Goal: Task Accomplishment & Management: Manage account settings

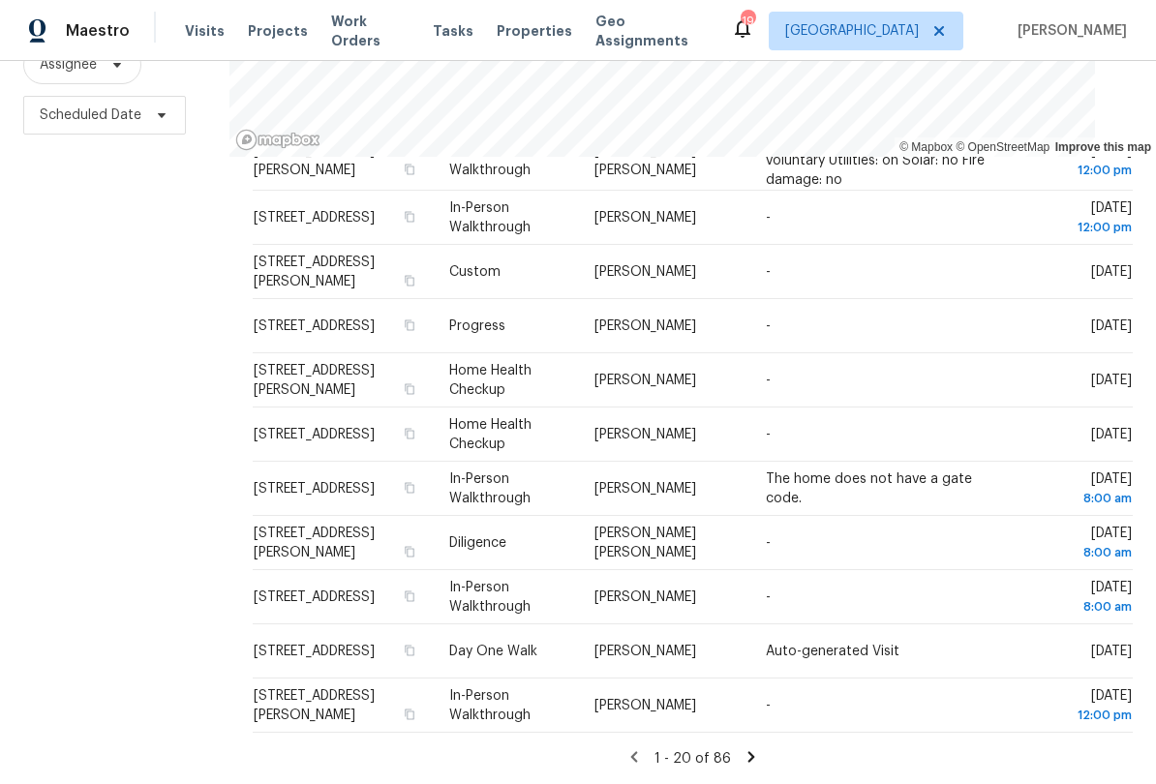
scroll to position [638, 0]
click at [750, 756] on icon at bounding box center [750, 756] width 7 height 11
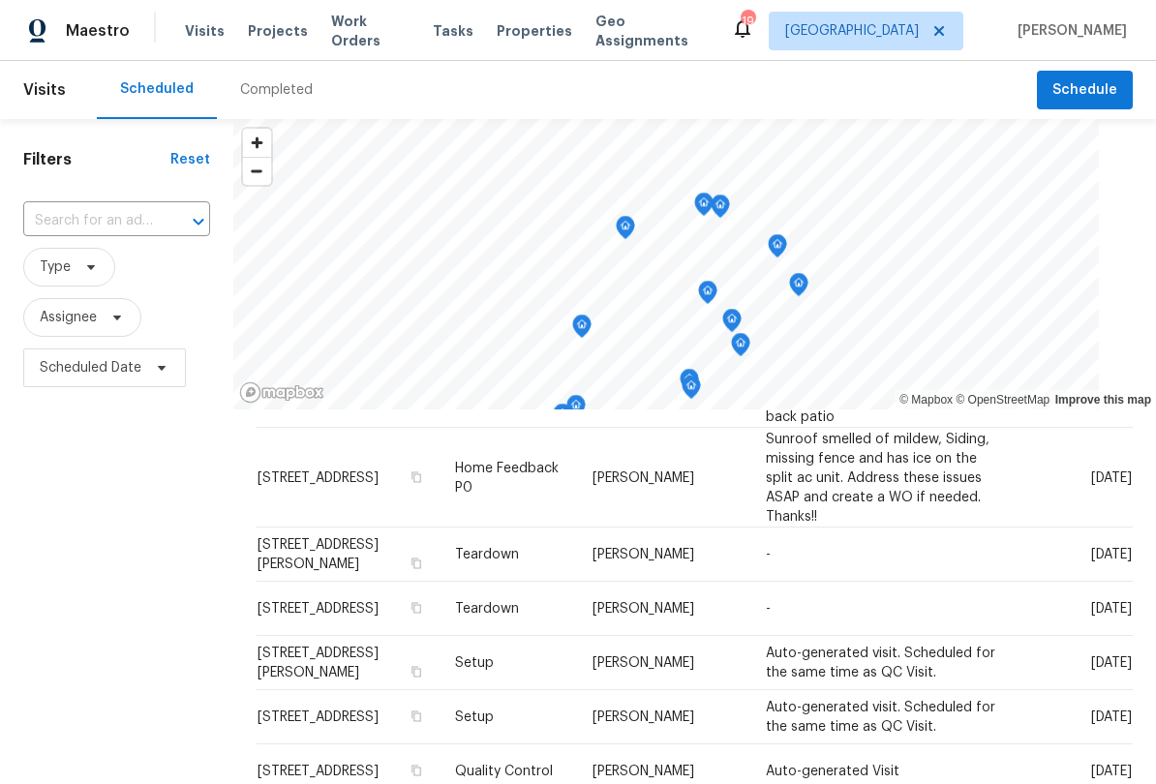
scroll to position [364, 0]
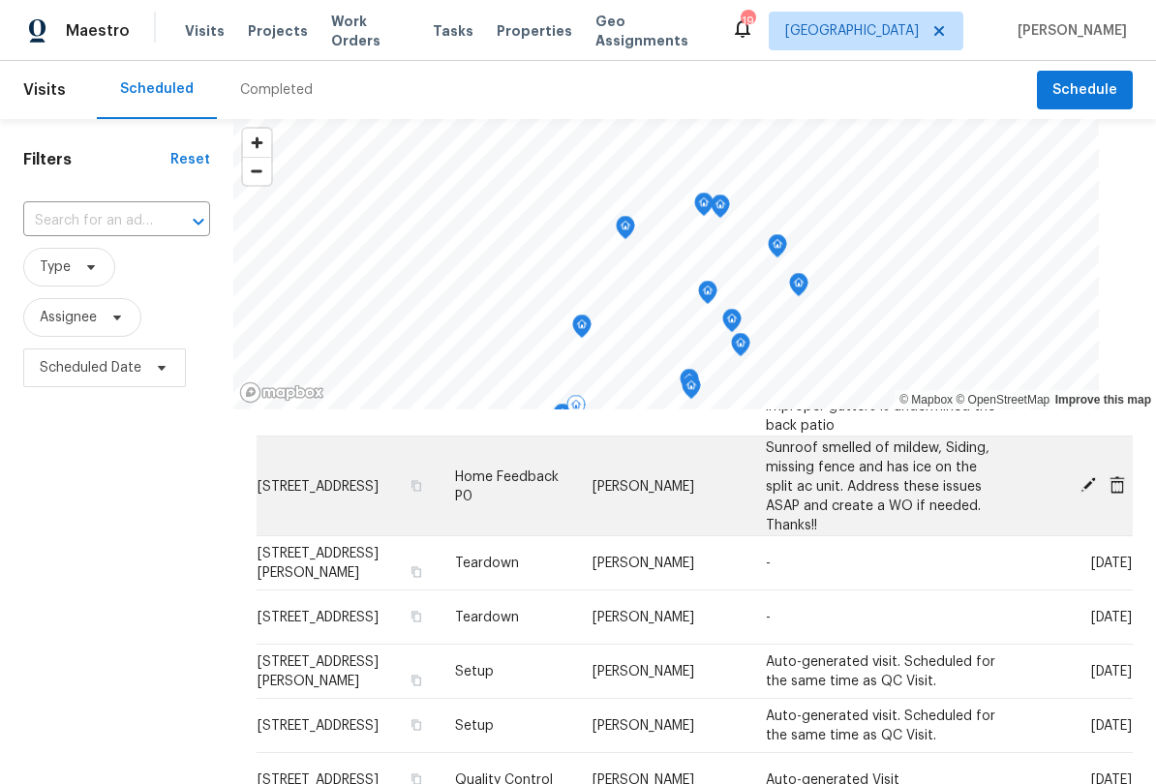
click at [1078, 491] on span at bounding box center [1088, 484] width 29 height 17
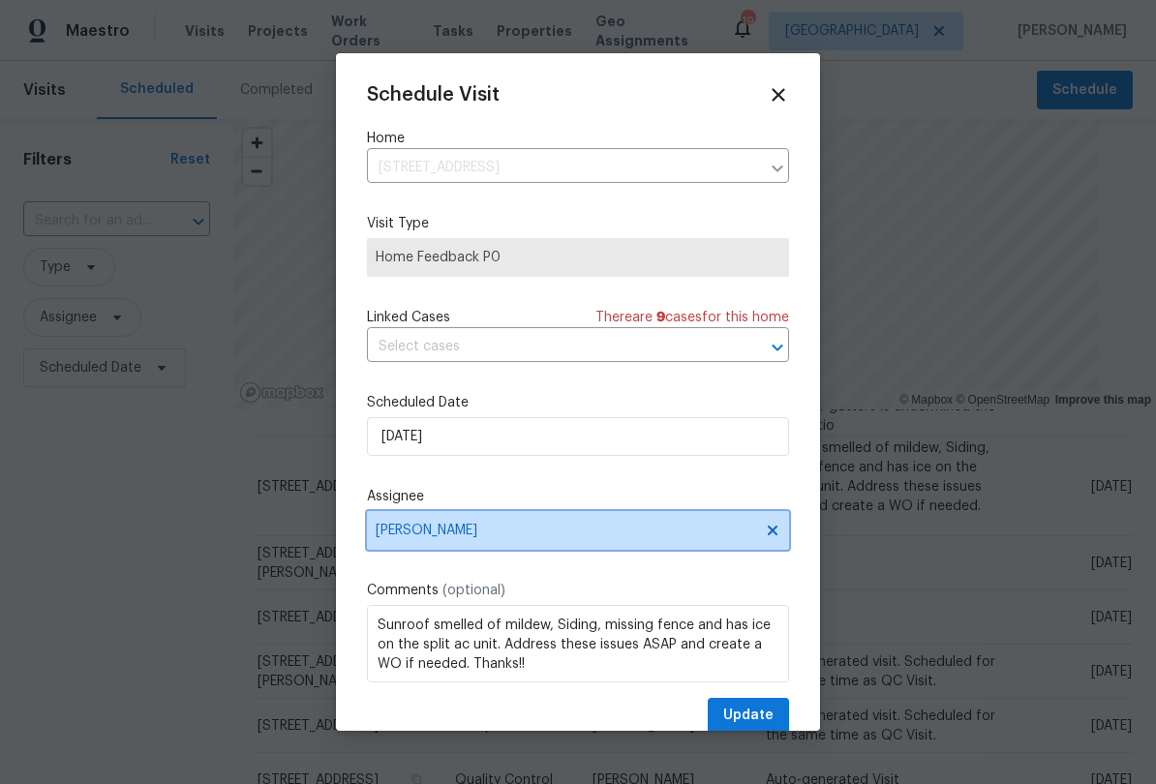
click at [464, 538] on span "[PERSON_NAME]" at bounding box center [566, 530] width 380 height 15
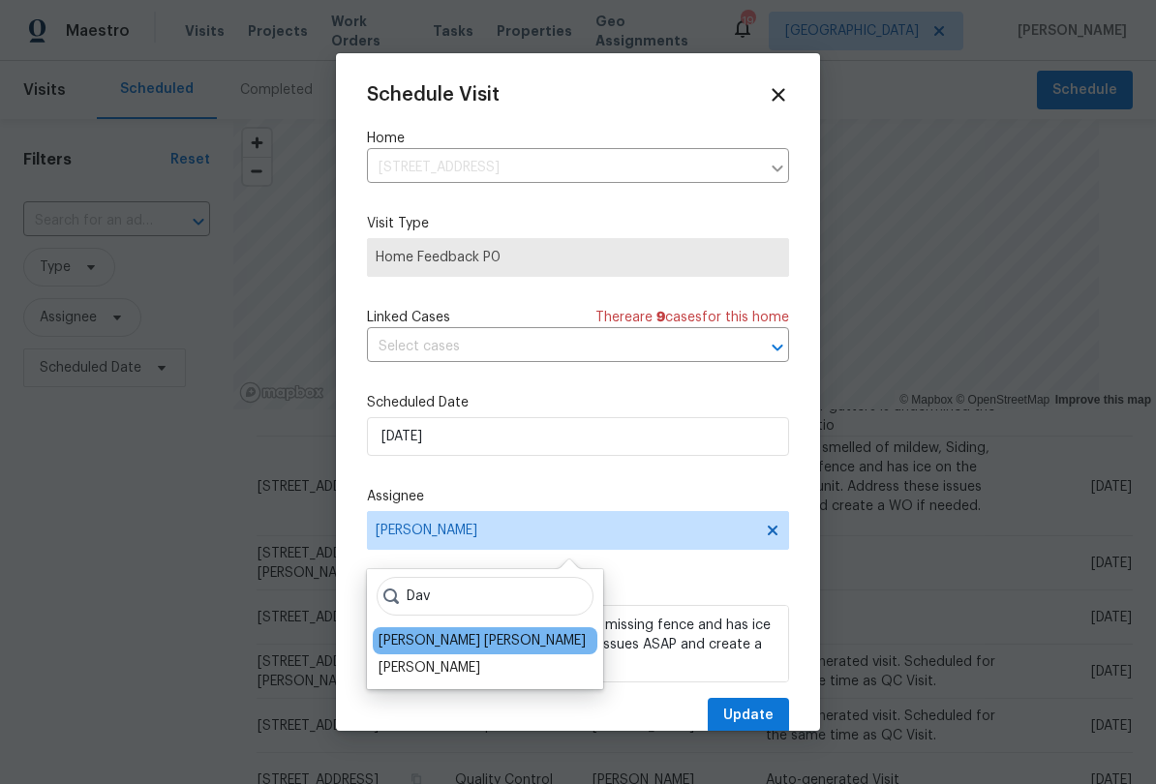
type input "Dav"
click at [472, 648] on div "[PERSON_NAME] [PERSON_NAME]" at bounding box center [482, 640] width 207 height 19
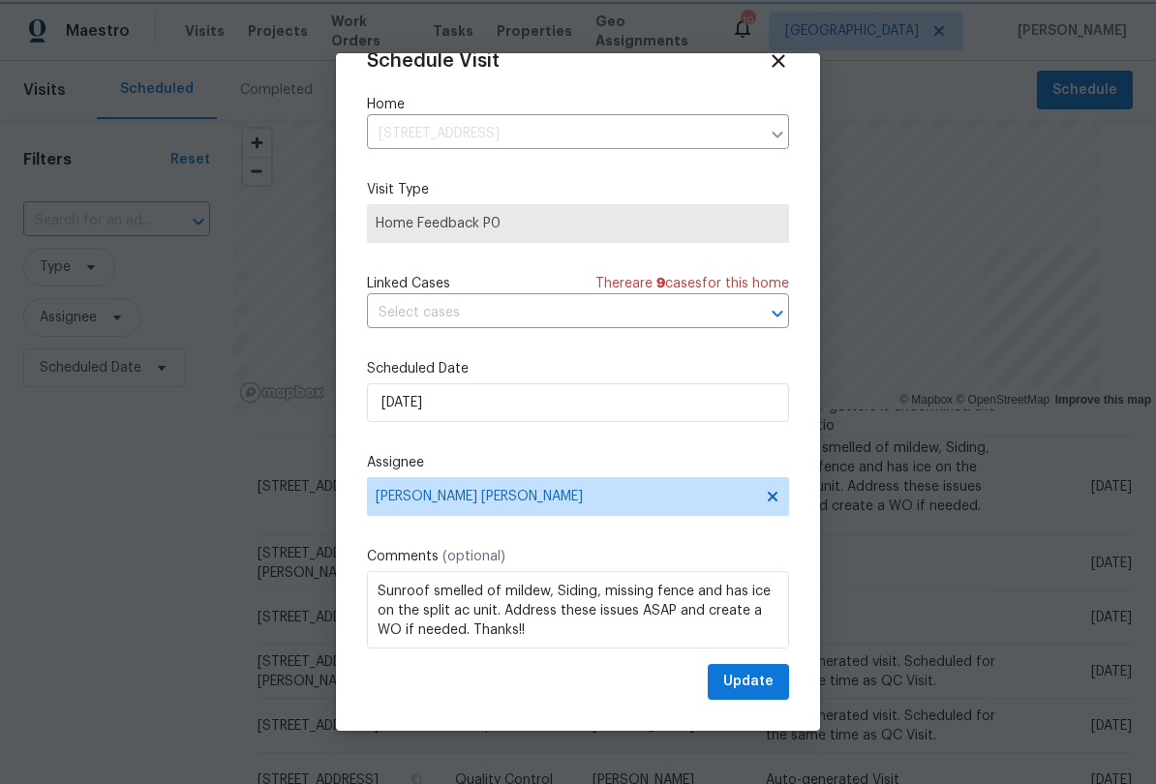
scroll to position [38, 0]
click at [747, 691] on span "Update" at bounding box center [748, 682] width 50 height 24
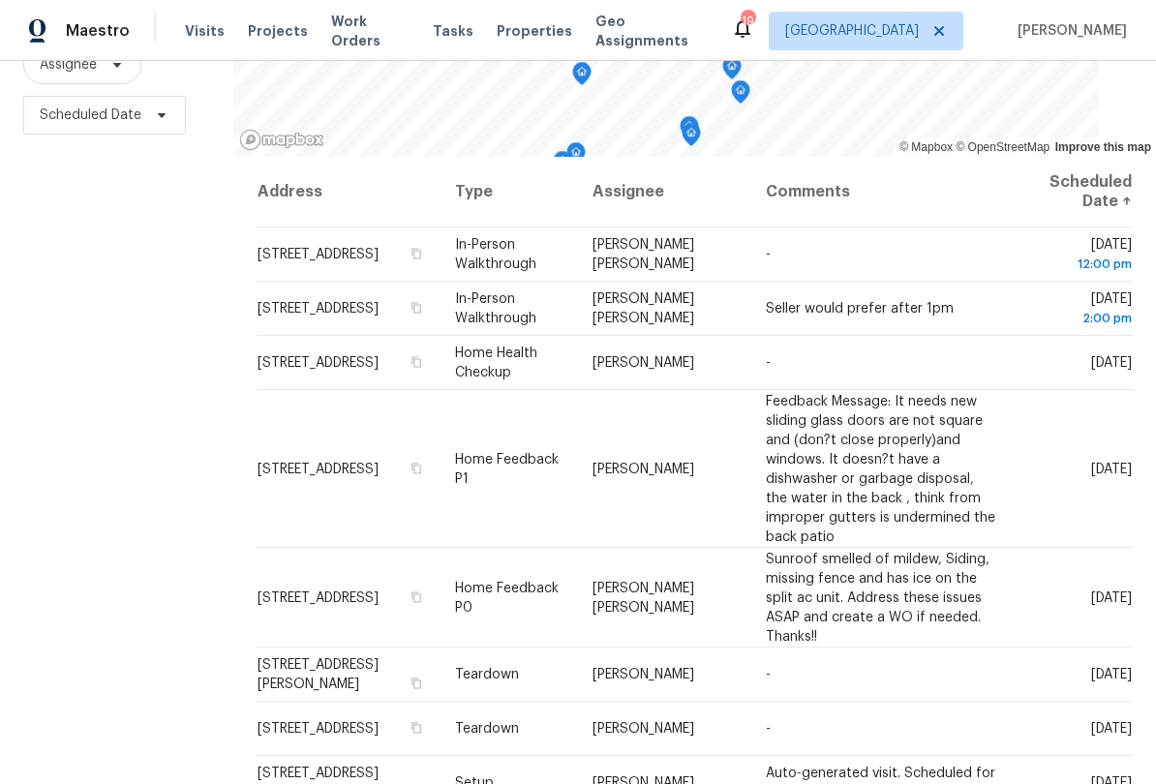
scroll to position [253, 0]
click at [153, 319] on div "Filters Reset ​ Type Assignee Scheduled Date" at bounding box center [116, 325] width 233 height 918
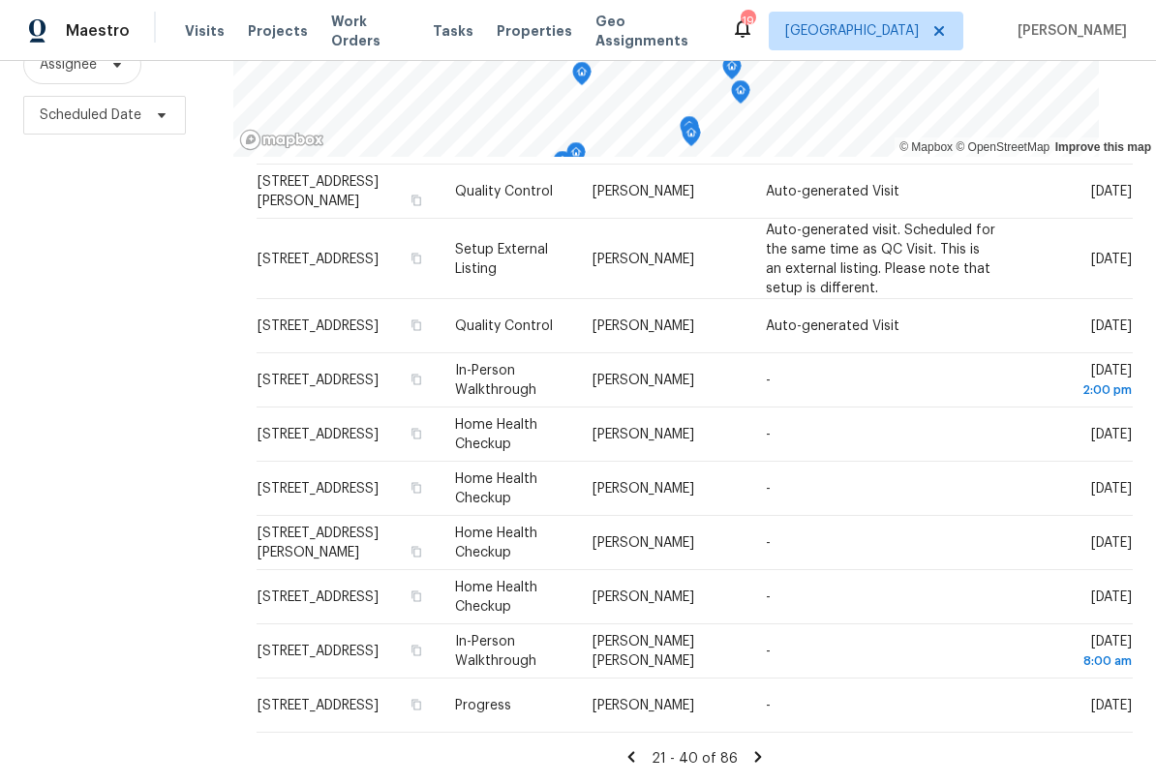
scroll to position [754, 0]
click at [633, 764] on icon at bounding box center [631, 756] width 17 height 17
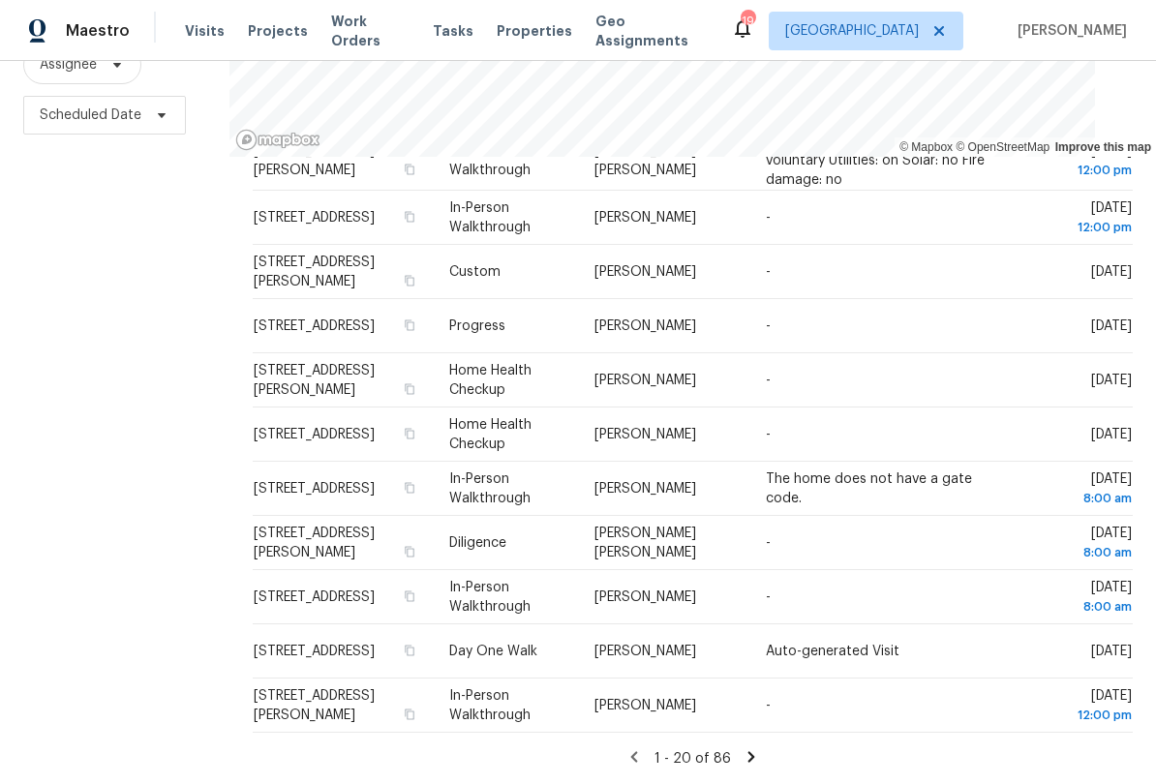
scroll to position [253, 0]
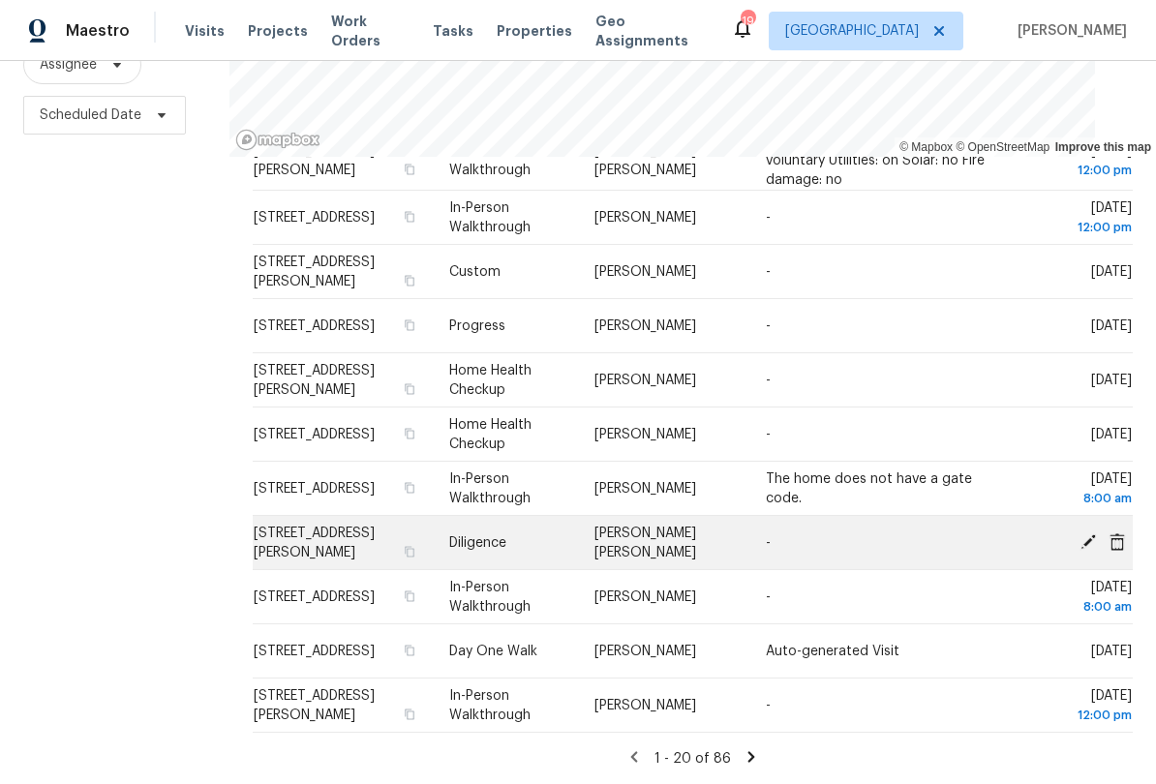
click at [974, 528] on td "-" at bounding box center [882, 543] width 264 height 54
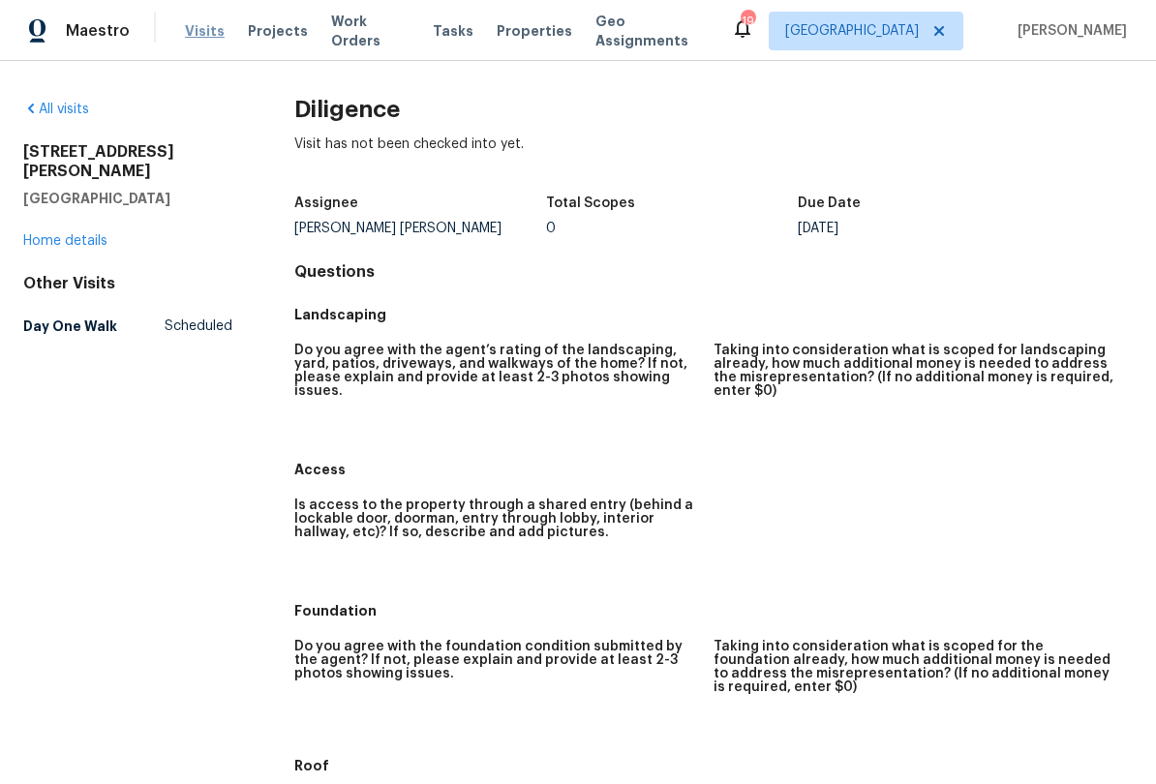
click at [198, 35] on span "Visits" at bounding box center [205, 30] width 40 height 19
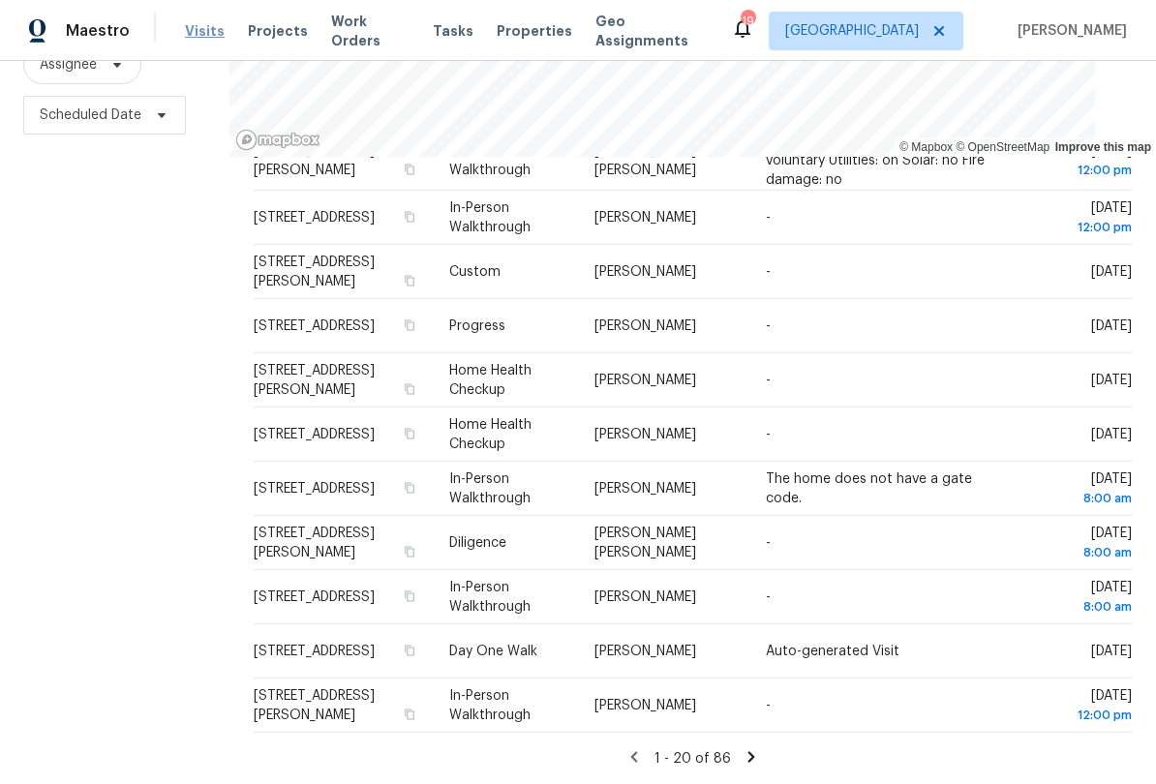
scroll to position [638, 0]
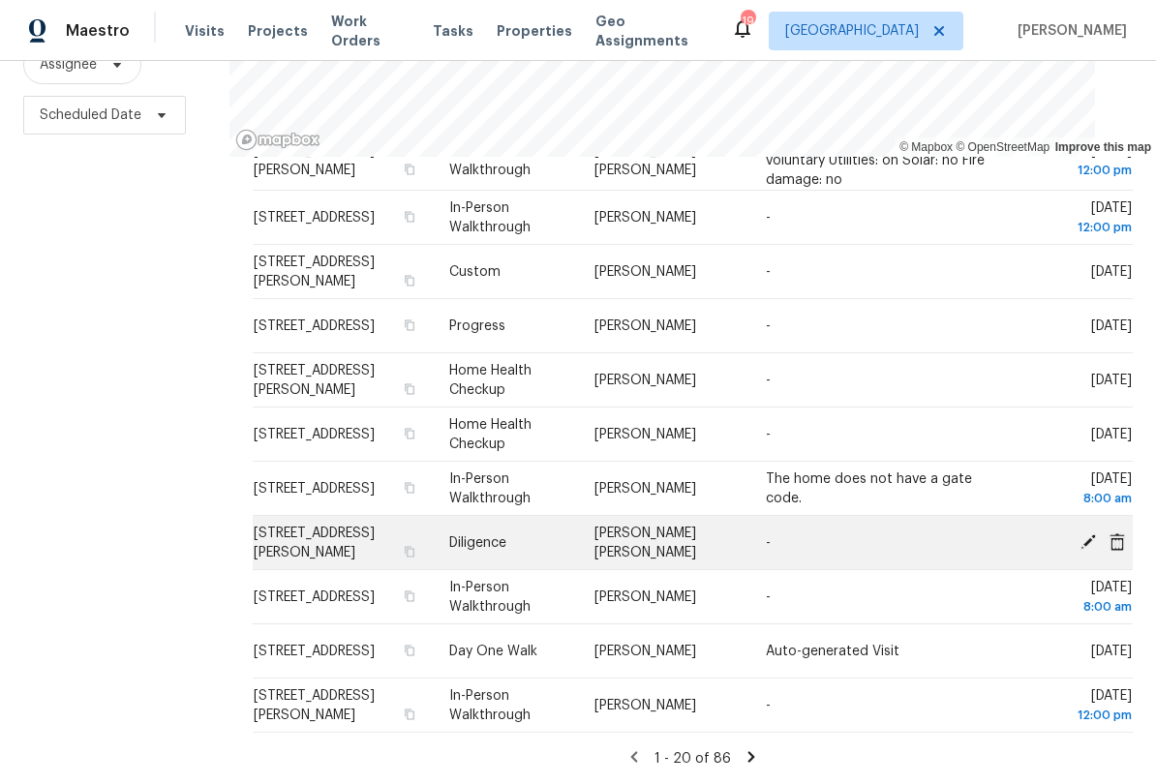
click at [1081, 545] on icon at bounding box center [1088, 541] width 15 height 15
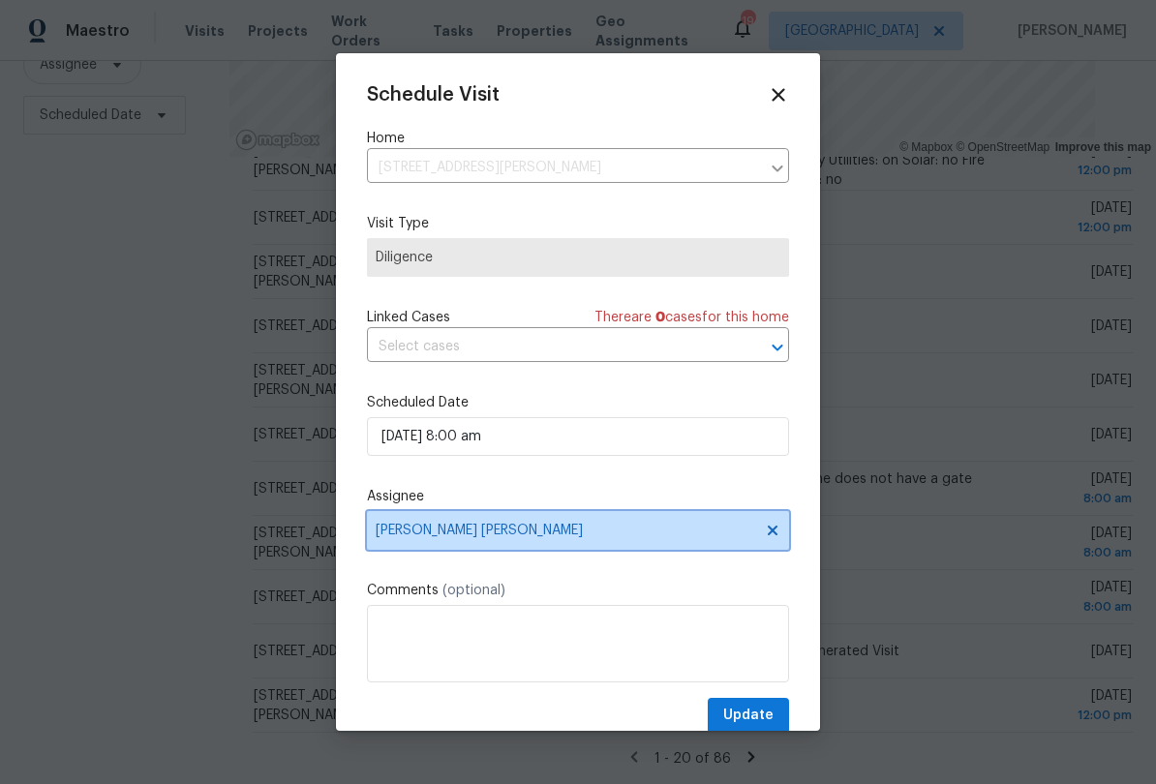
click at [531, 543] on span "[PERSON_NAME] [PERSON_NAME]" at bounding box center [578, 530] width 422 height 39
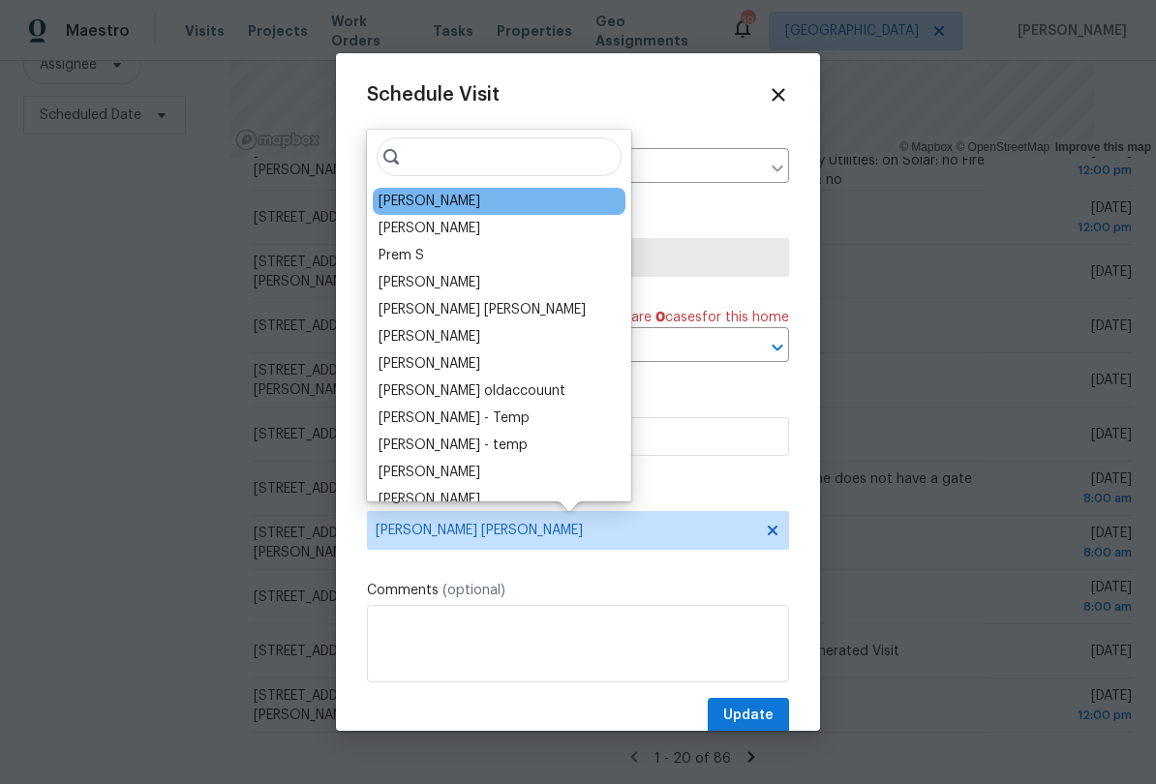
click at [412, 207] on div "[PERSON_NAME]" at bounding box center [430, 201] width 102 height 19
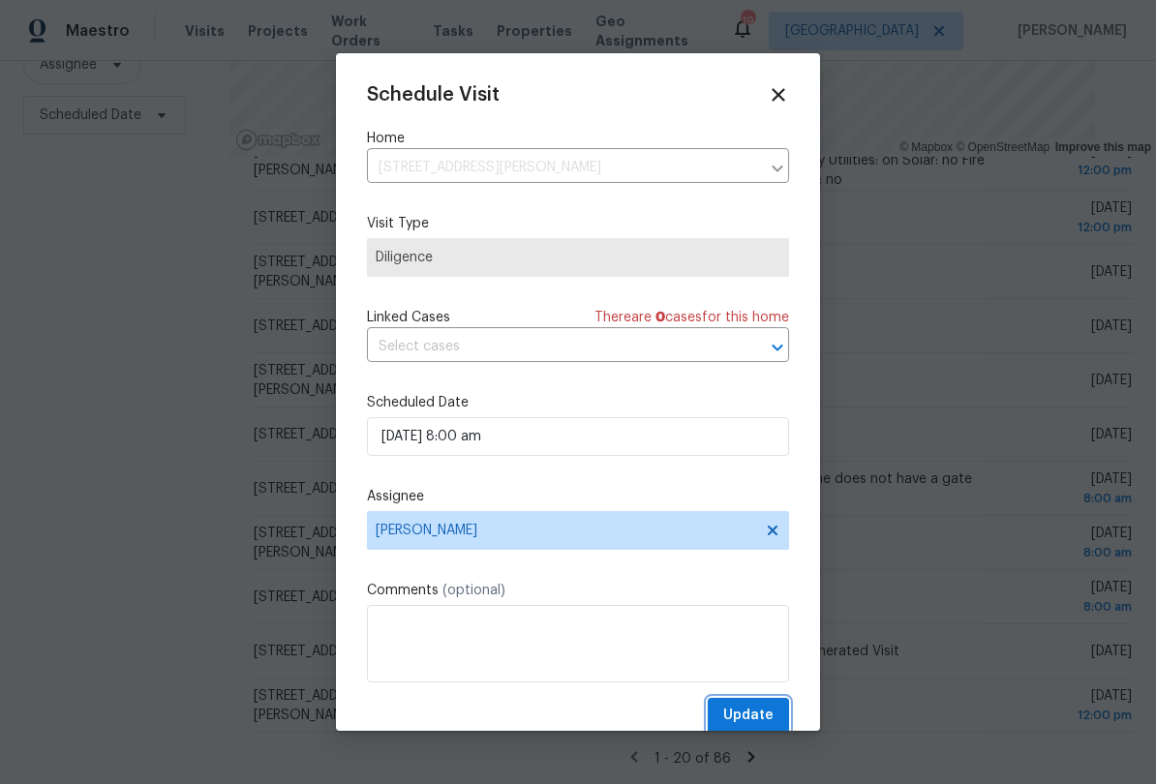
click at [754, 723] on span "Update" at bounding box center [748, 716] width 50 height 24
